Goal: Task Accomplishment & Management: Use online tool/utility

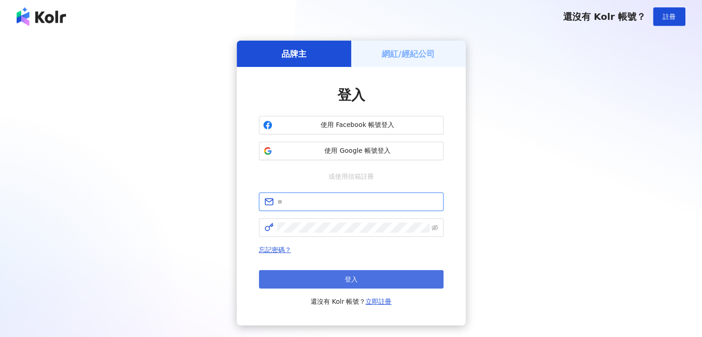
type input "**********"
click at [345, 278] on span "登入" at bounding box center [351, 279] width 13 height 7
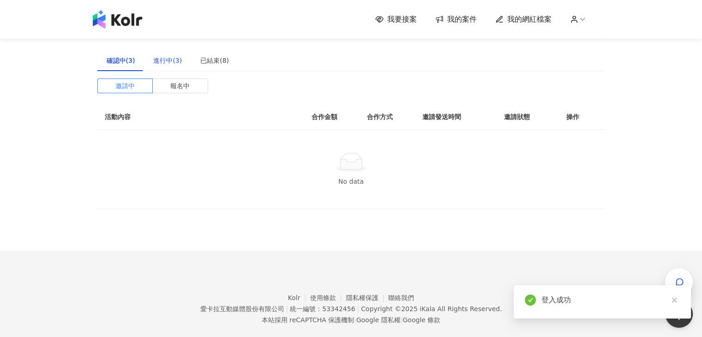
click at [169, 58] on div "進行中(3)" at bounding box center [167, 60] width 29 height 10
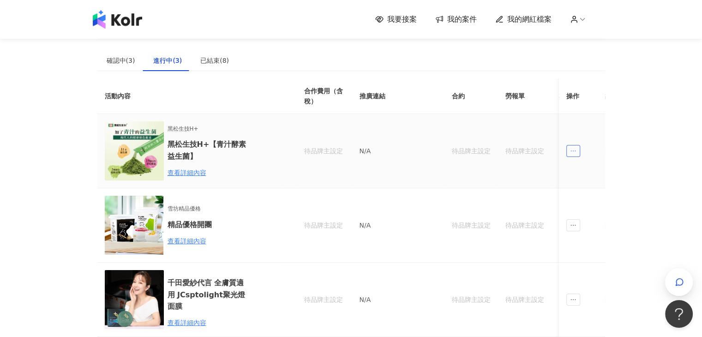
click at [570, 152] on icon "ellipsis" at bounding box center [573, 151] width 6 height 6
click at [637, 122] on div "我要接案 我的案件 我的網紅檔案 建議執行流程 確認中(3) 進行中(3) 已結束(8) 邀請中 報名中 活動內容 合作金額 合作方式 邀請發送時間 邀請狀態…" at bounding box center [351, 255] width 702 height 511
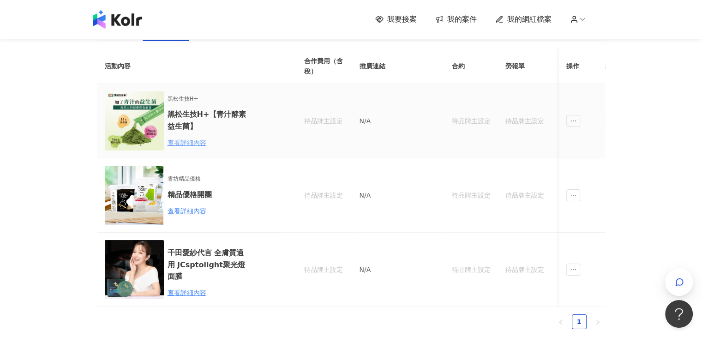
scroll to position [46, 0]
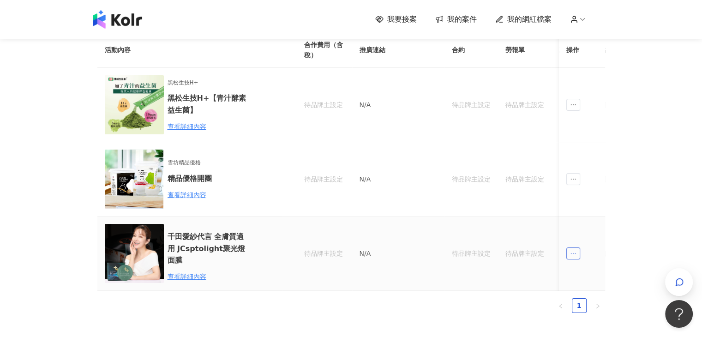
click at [579, 250] on span "ellipsis" at bounding box center [574, 254] width 14 height 12
click at [627, 207] on div "我要接案 我的案件 我的網紅檔案 建議執行流程 確認中(3) 進行中(3) 已結束(8) 邀請中 報名中 活動內容 合作金額 合作方式 邀請發送時間 邀請狀態…" at bounding box center [351, 209] width 702 height 511
click at [580, 313] on link "1" at bounding box center [580, 306] width 14 height 14
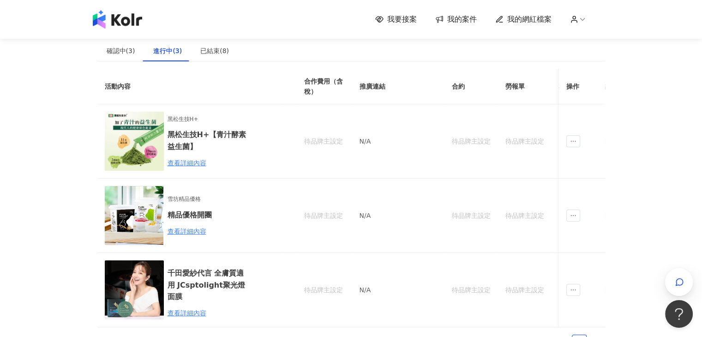
scroll to position [0, 0]
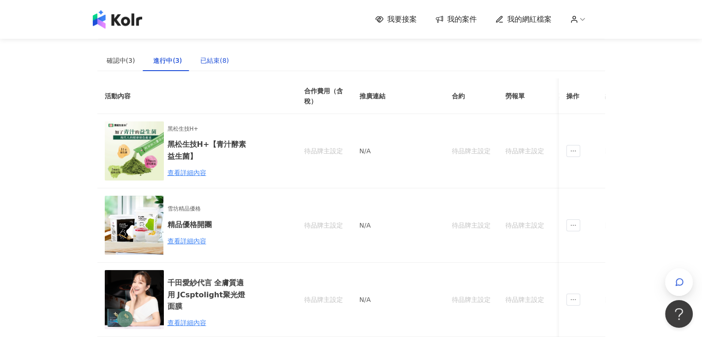
click at [211, 64] on div "已結束(8)" at bounding box center [214, 60] width 29 height 10
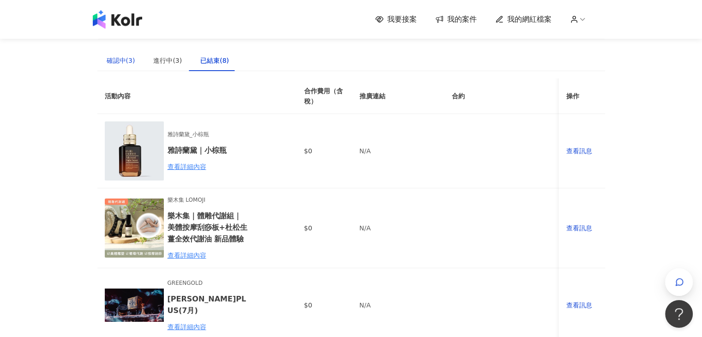
click at [127, 63] on div "確認中(3)" at bounding box center [121, 60] width 29 height 10
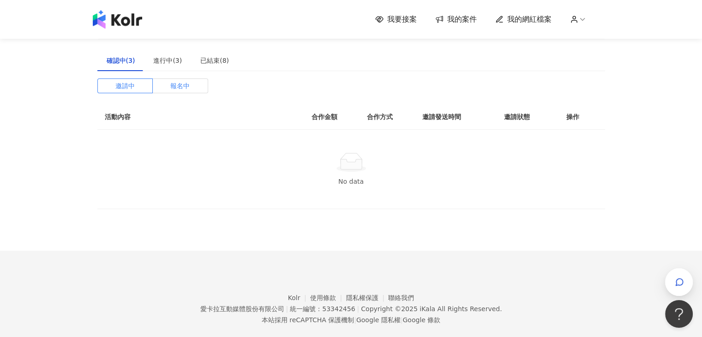
click at [180, 86] on span "報名中" at bounding box center [179, 86] width 19 height 14
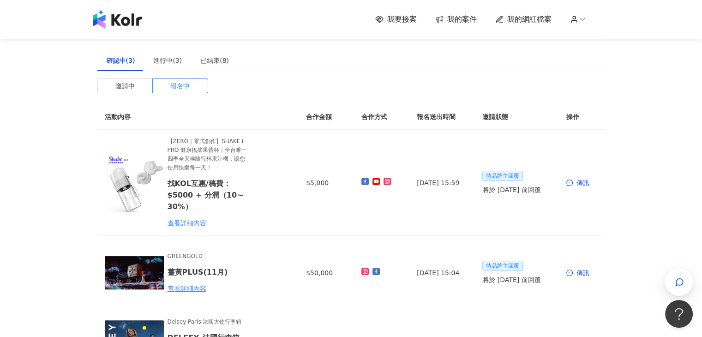
click at [400, 14] on span "我要接案" at bounding box center [402, 19] width 30 height 10
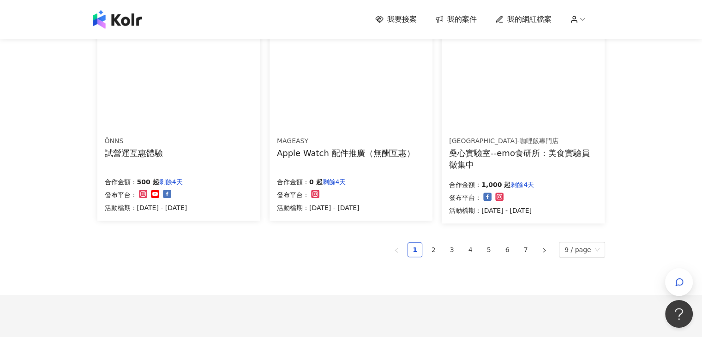
scroll to position [656, 0]
